Goal: Transaction & Acquisition: Purchase product/service

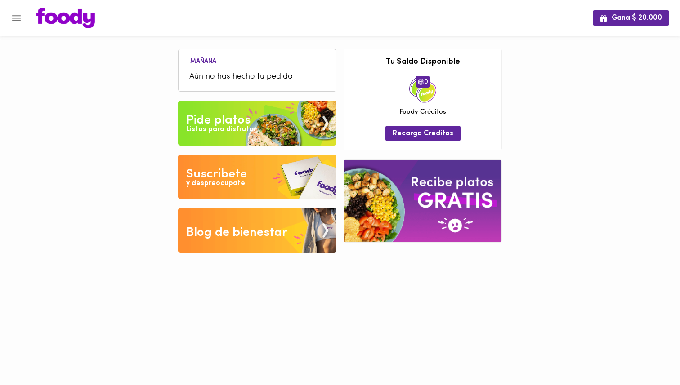
click at [231, 119] on div "Pide platos" at bounding box center [218, 120] width 64 height 18
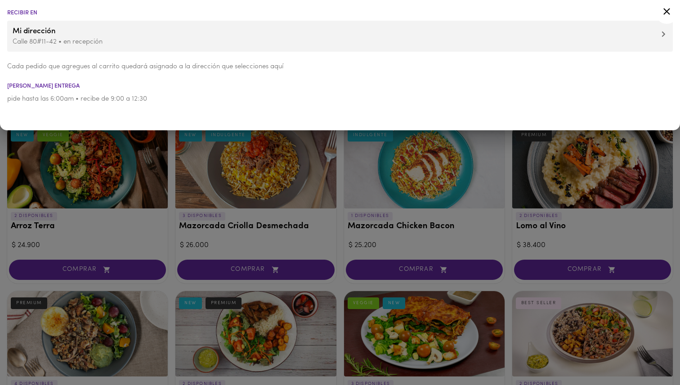
click at [666, 11] on icon at bounding box center [666, 11] width 7 height 7
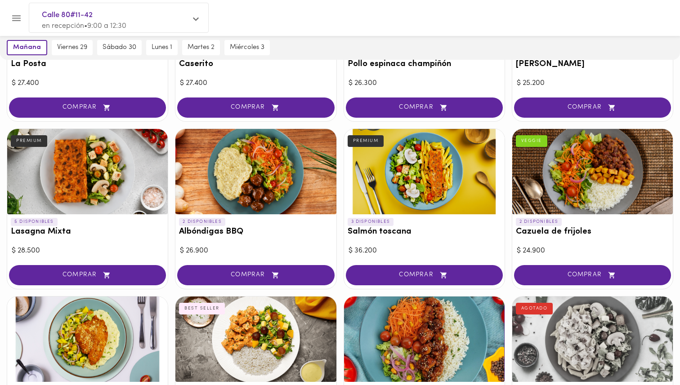
scroll to position [498, 0]
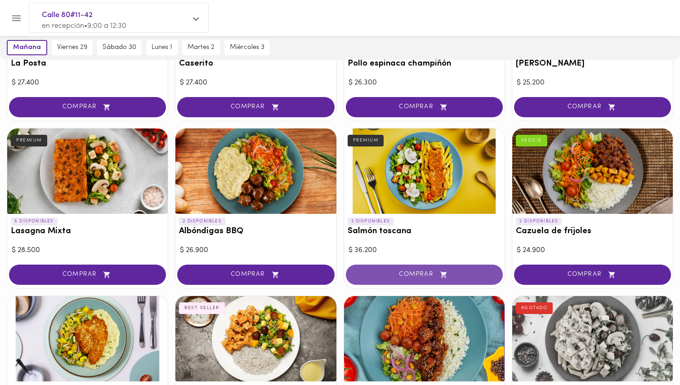
click at [417, 273] on span "COMPRAR" at bounding box center [424, 275] width 134 height 8
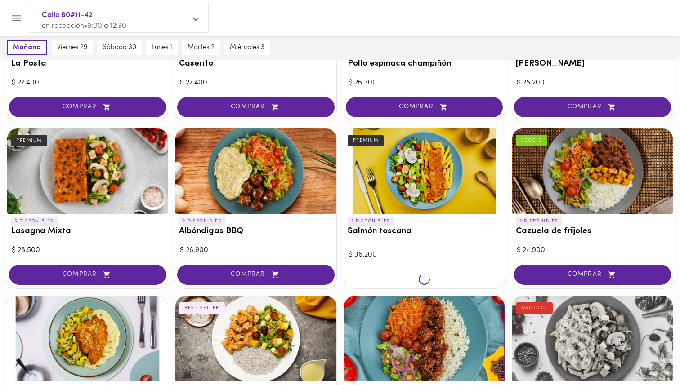
scroll to position [498, 0]
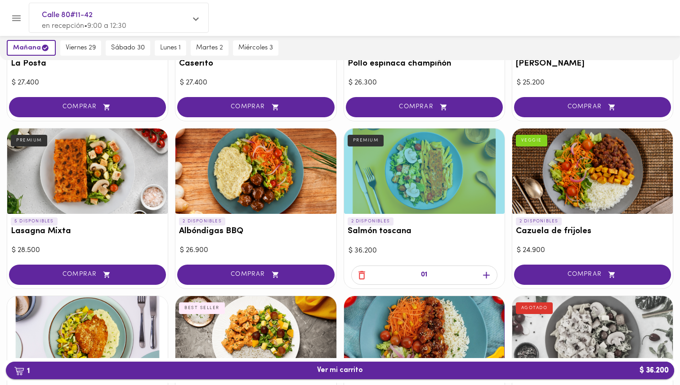
click at [311, 373] on span "1 Ver mi carrito $ 36.200" at bounding box center [339, 370] width 653 height 9
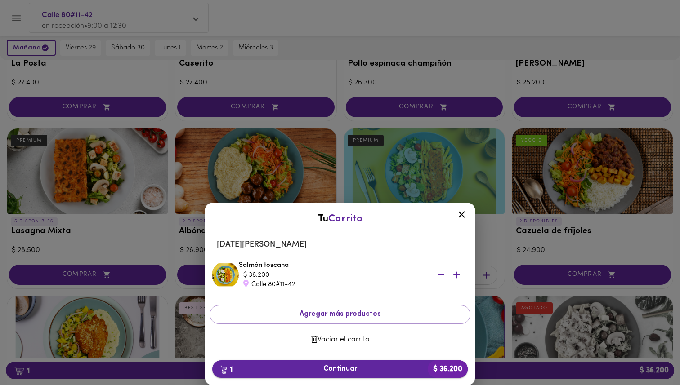
click at [339, 370] on span "1 Continuar $ 36.200" at bounding box center [339, 369] width 241 height 9
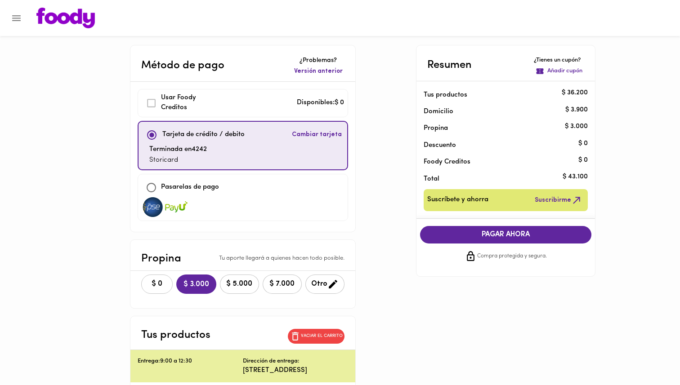
click at [145, 291] on button "$ 0" at bounding box center [156, 284] width 31 height 19
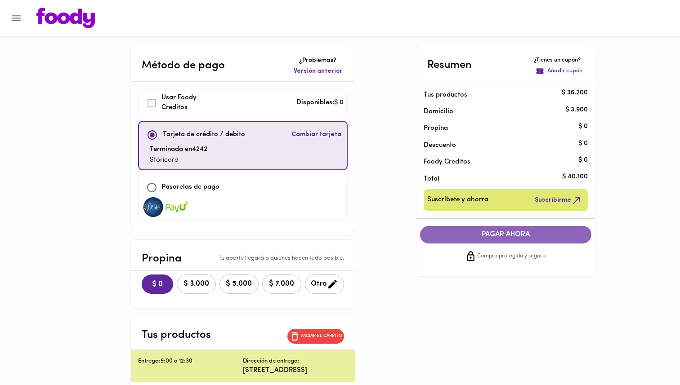
click at [513, 239] on span "PAGAR AHORA" at bounding box center [506, 235] width 154 height 9
